Goal: Task Accomplishment & Management: Manage account settings

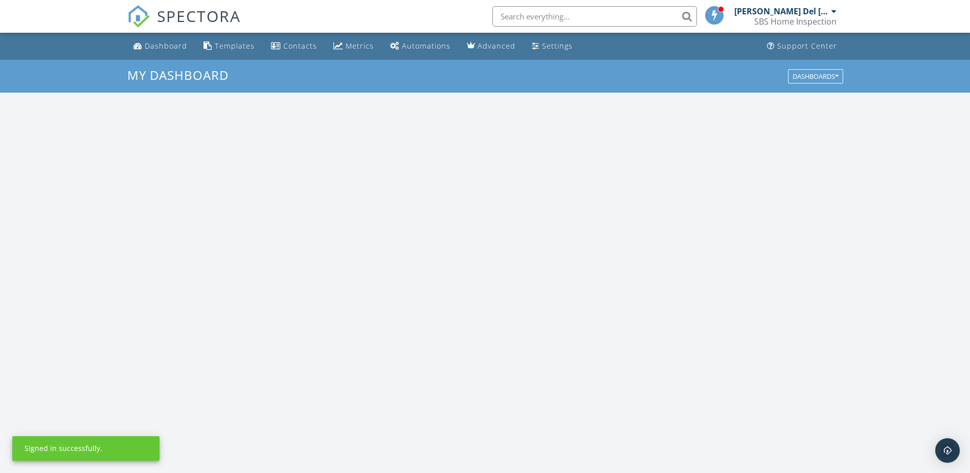
scroll to position [947, 986]
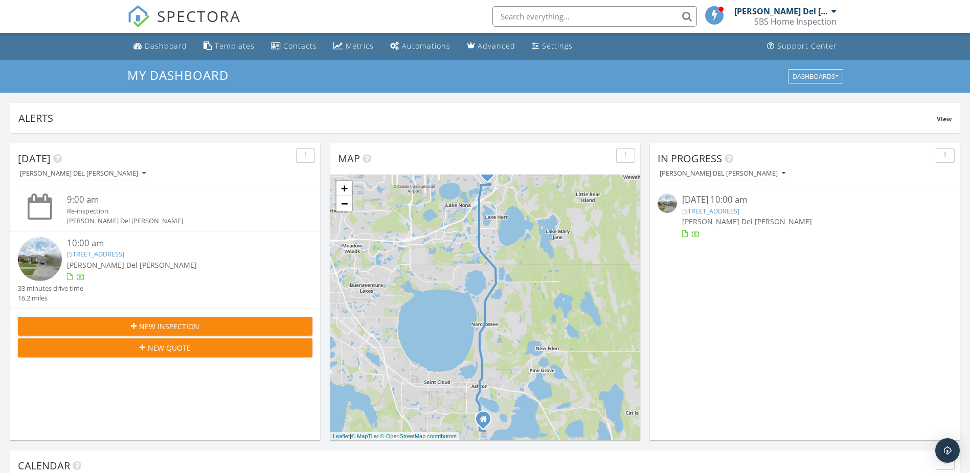
drag, startPoint x: 703, startPoint y: 209, endPoint x: 695, endPoint y: 209, distance: 8.2
click at [695, 209] on link "10519 Eastpark Lake Dr, Orlando, FL 32832" at bounding box center [710, 210] width 57 height 9
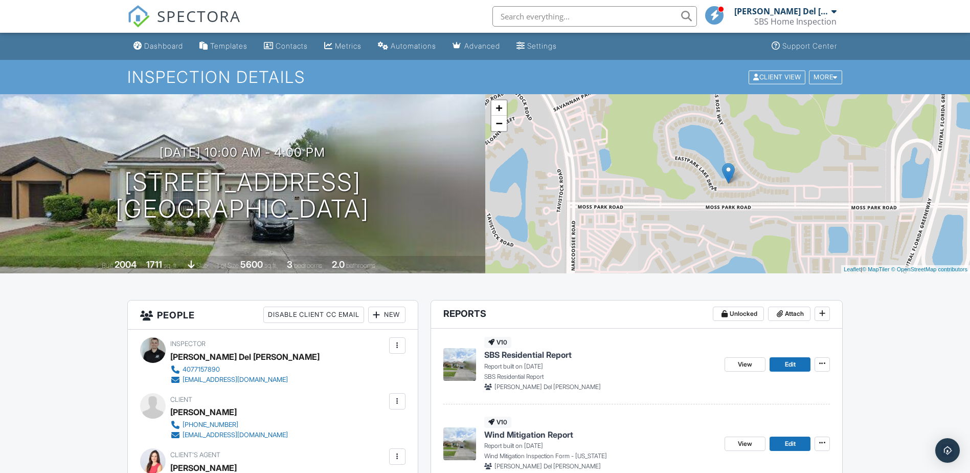
click at [565, 19] on input "text" at bounding box center [594, 16] width 205 height 20
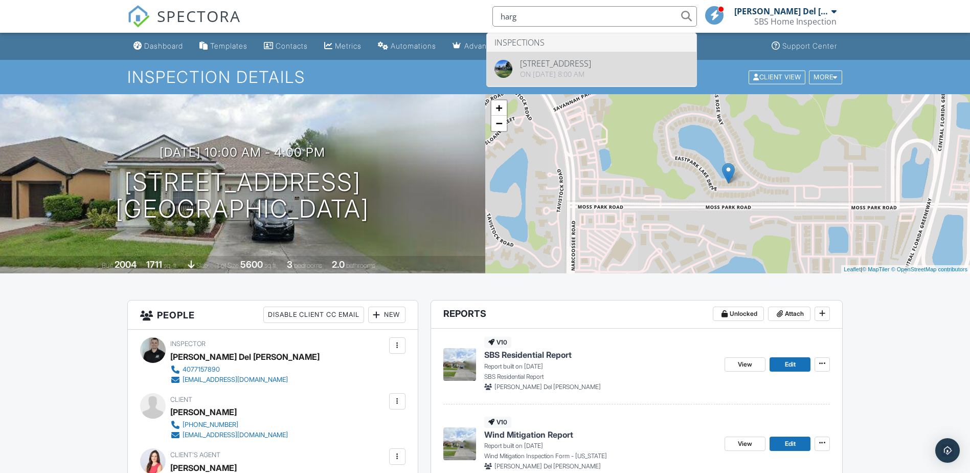
type input "harg"
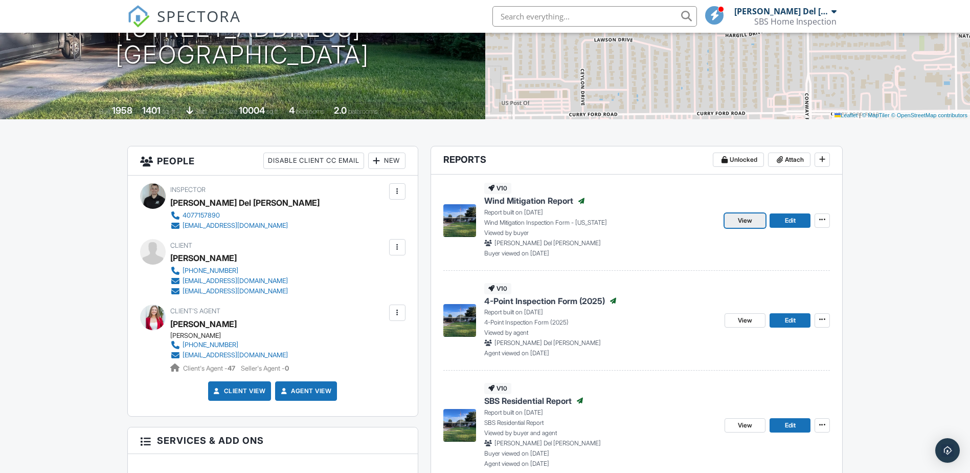
click at [727, 218] on link "View" at bounding box center [745, 220] width 41 height 14
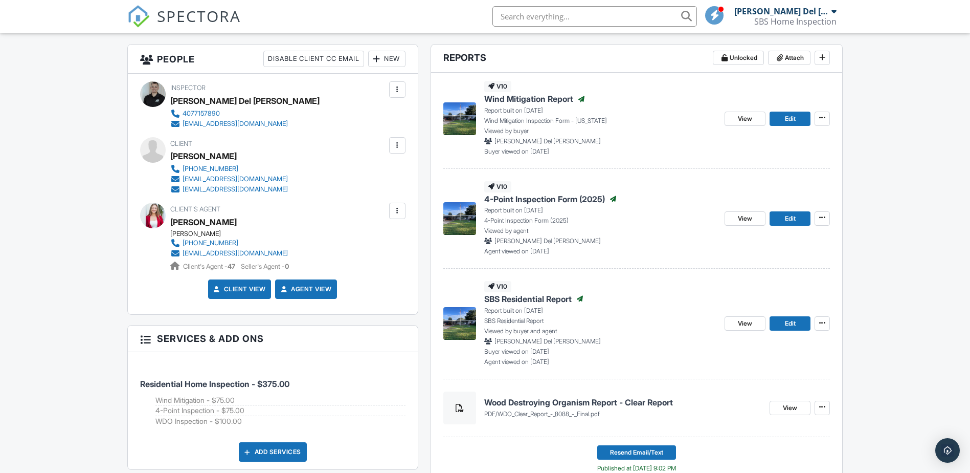
scroll to position [255, 0]
click at [755, 222] on link "View" at bounding box center [745, 219] width 41 height 14
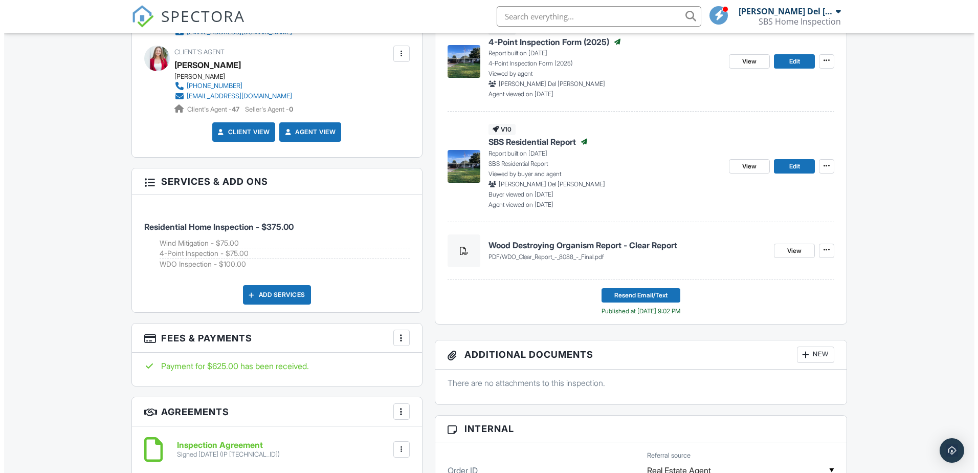
scroll to position [332, 0]
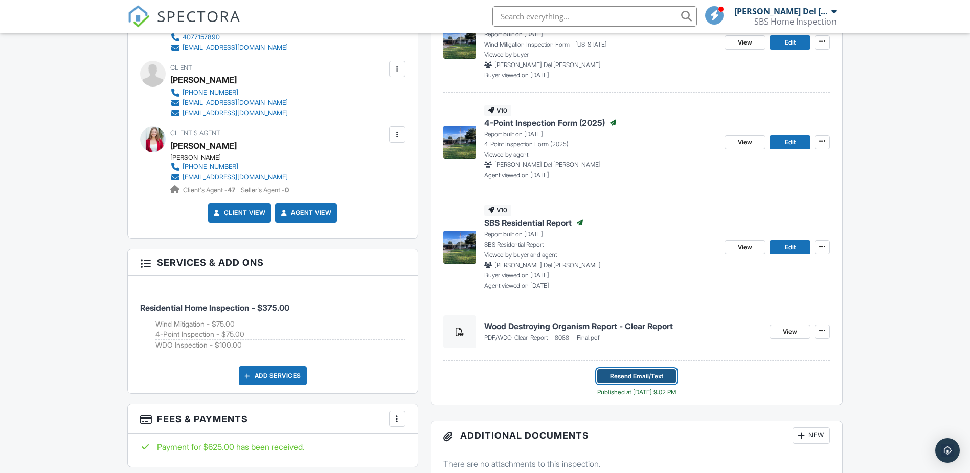
click at [603, 375] on button "Resend Email/Text" at bounding box center [636, 376] width 79 height 14
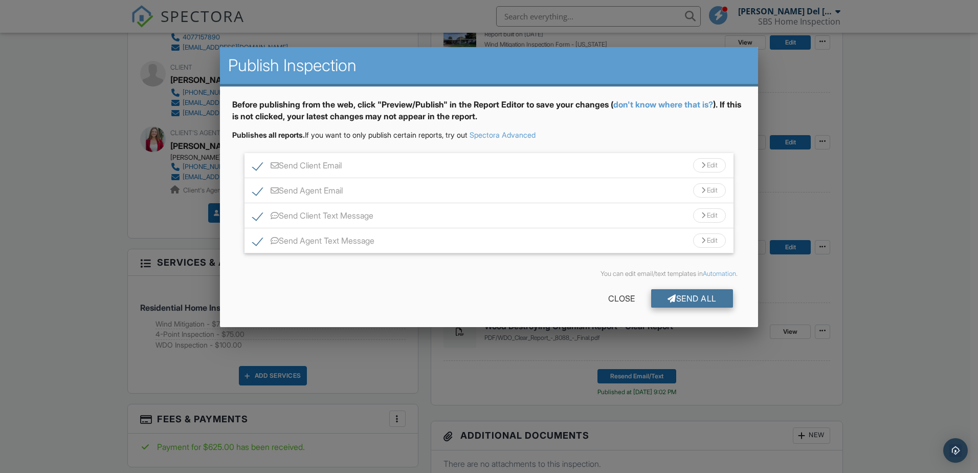
click at [665, 304] on div "Send All" at bounding box center [692, 298] width 82 height 18
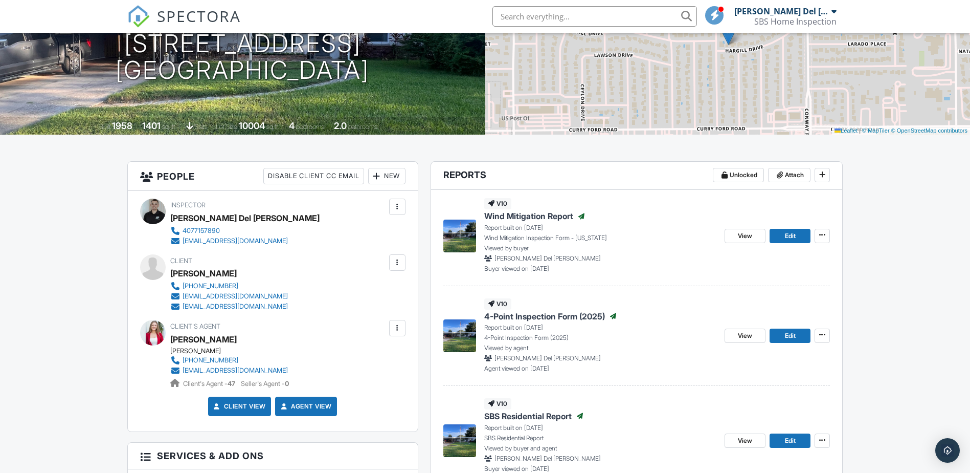
scroll to position [138, 0]
